Goal: Entertainment & Leisure: Consume media (video, audio)

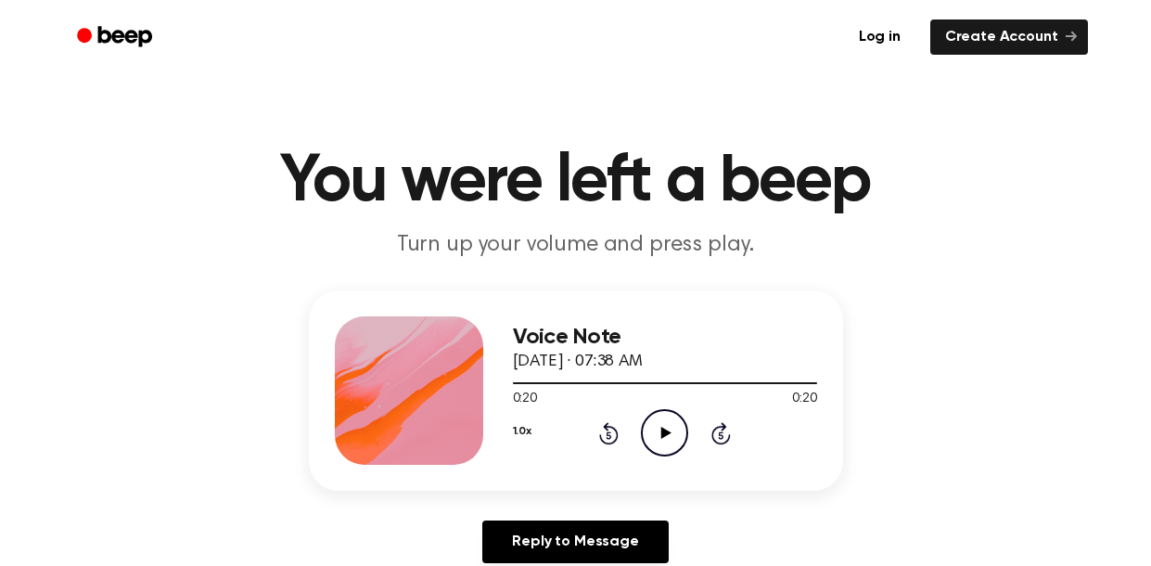
click at [673, 443] on icon "Play Audio" at bounding box center [664, 432] width 47 height 47
click at [683, 449] on icon "Play Audio" at bounding box center [664, 432] width 47 height 47
click at [654, 430] on icon "Play Audio" at bounding box center [664, 432] width 47 height 47
click at [666, 433] on icon at bounding box center [666, 433] width 10 height 12
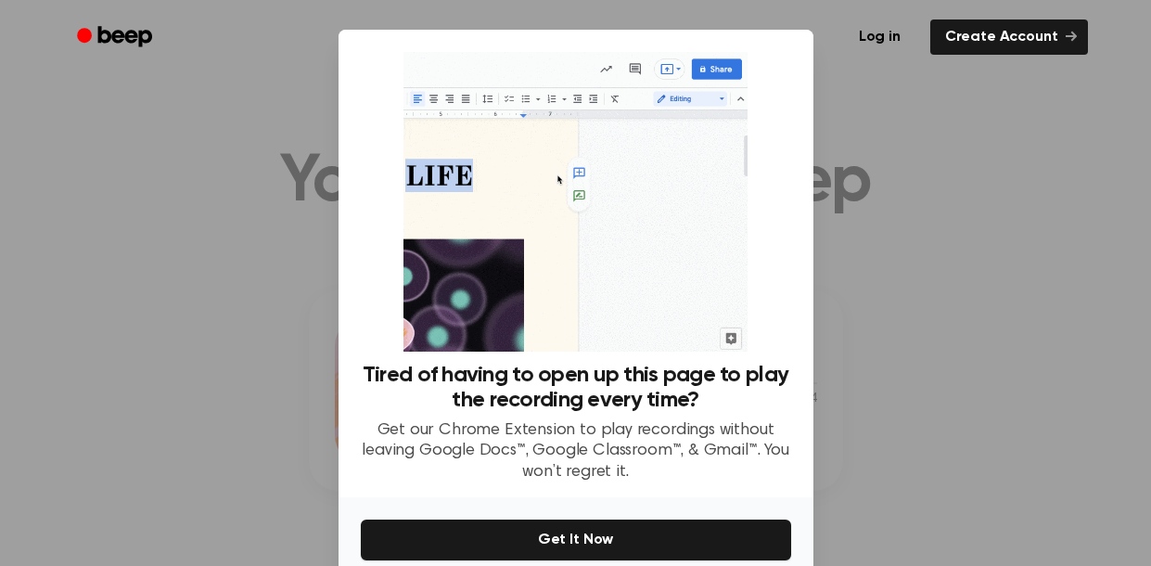
click at [891, 137] on div at bounding box center [575, 283] width 1151 height 566
click at [463, 502] on div "No Thanks Get It Now" at bounding box center [575, 560] width 475 height 126
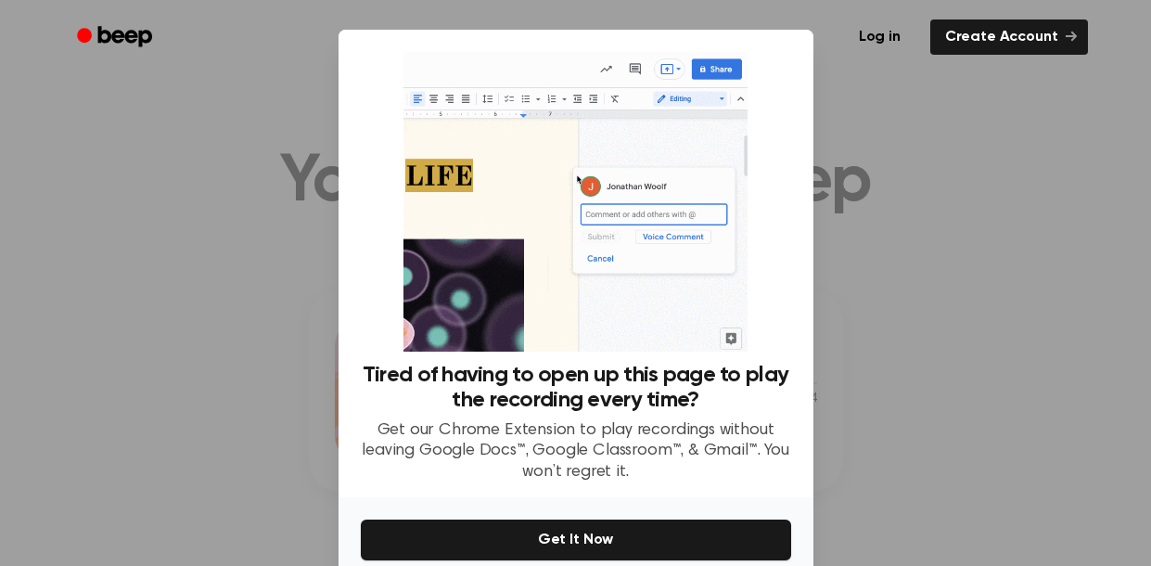
scroll to position [85, 0]
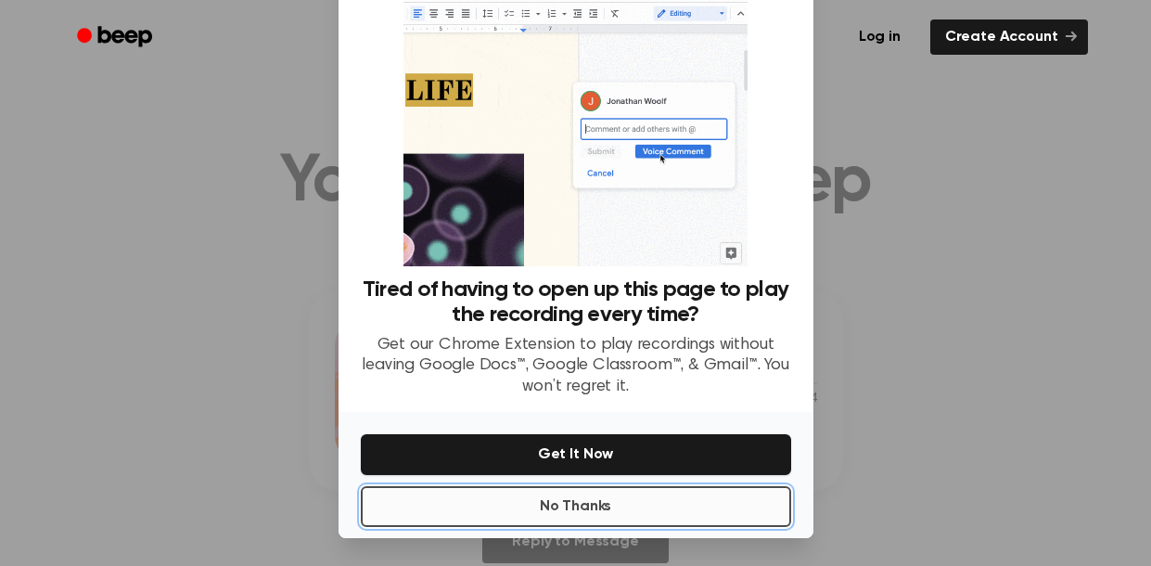
click at [447, 505] on button "No Thanks" at bounding box center [576, 506] width 430 height 41
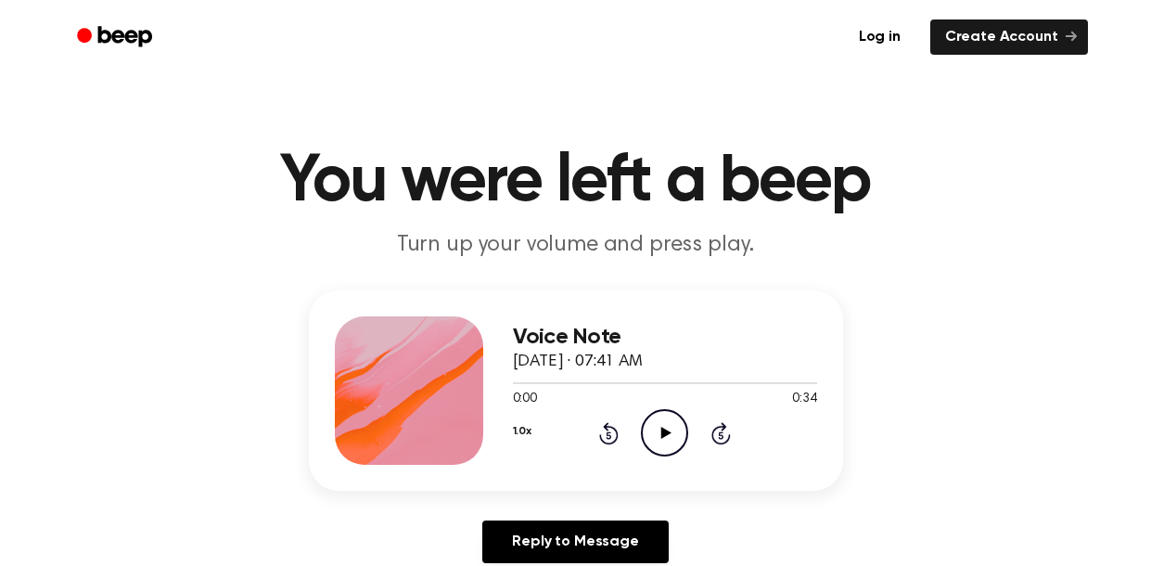
click at [654, 431] on icon "Play Audio" at bounding box center [664, 432] width 47 height 47
click at [680, 439] on icon "Play Audio" at bounding box center [664, 432] width 47 height 47
click at [642, 448] on icon "Play Audio" at bounding box center [664, 432] width 47 height 47
click at [664, 440] on icon "Play Audio" at bounding box center [664, 432] width 47 height 47
click at [668, 435] on icon "Play Audio" at bounding box center [664, 432] width 47 height 47
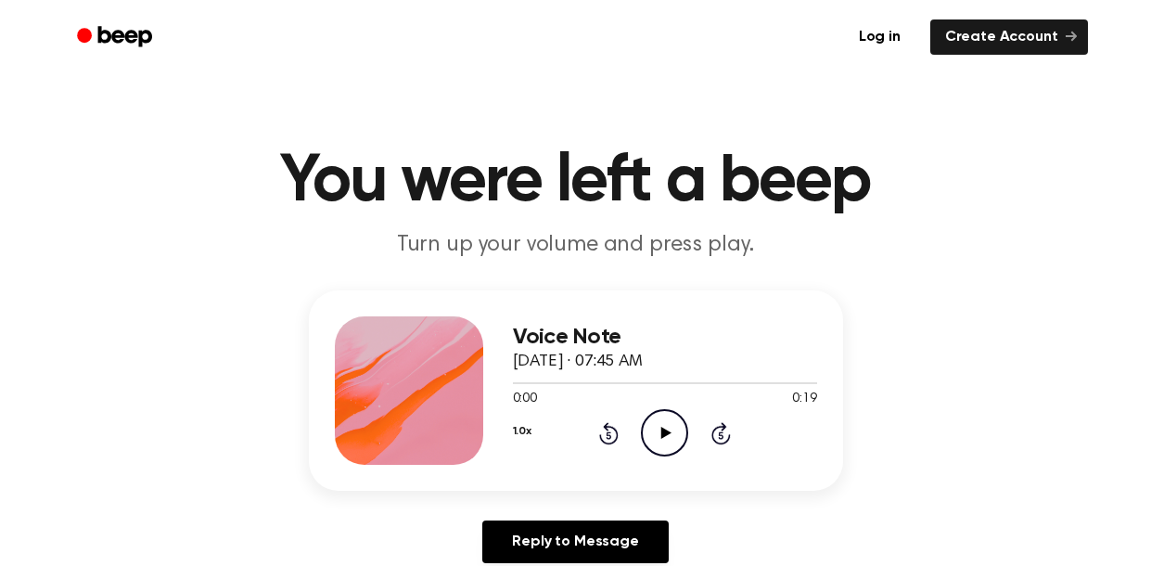
click at [687, 418] on icon "Play Audio" at bounding box center [664, 432] width 47 height 47
